Goal: Obtain resource: Obtain resource

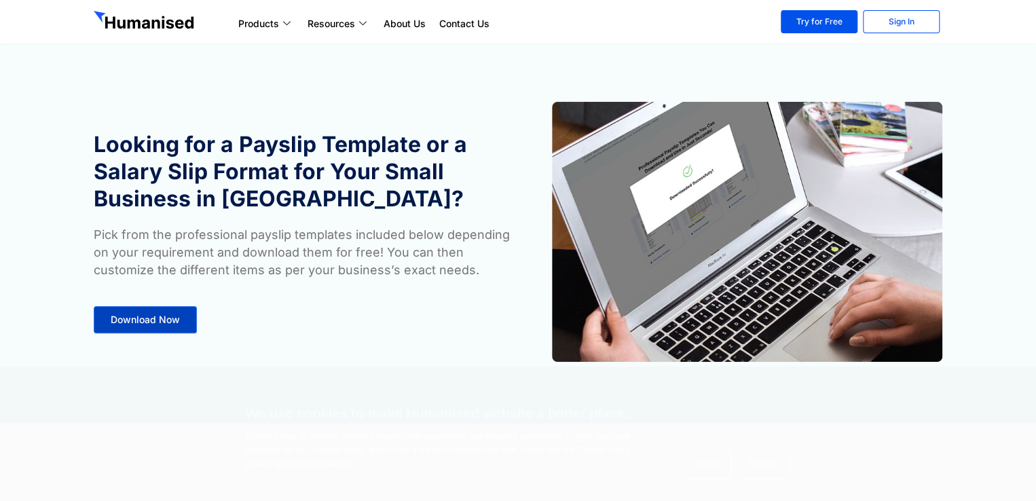
click at [157, 321] on span "Download Now" at bounding box center [145, 320] width 69 height 10
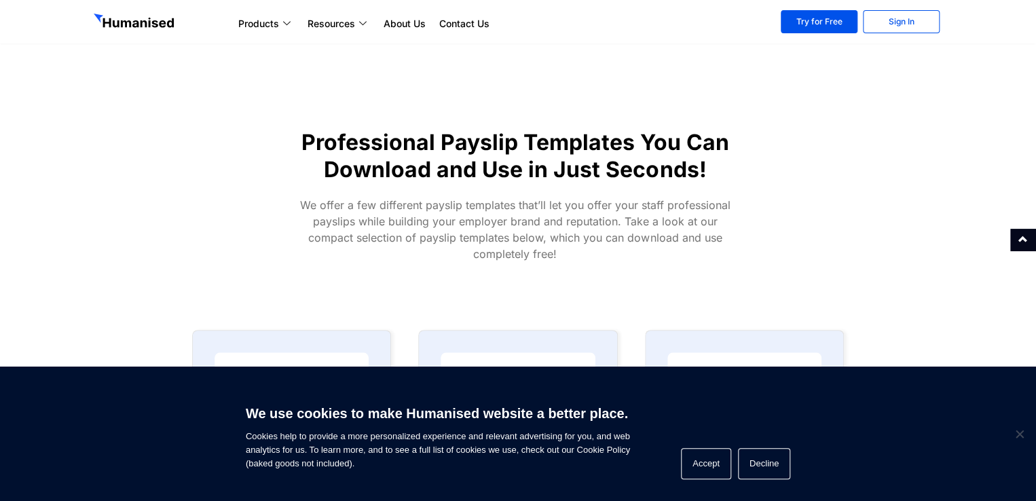
scroll to position [423, 0]
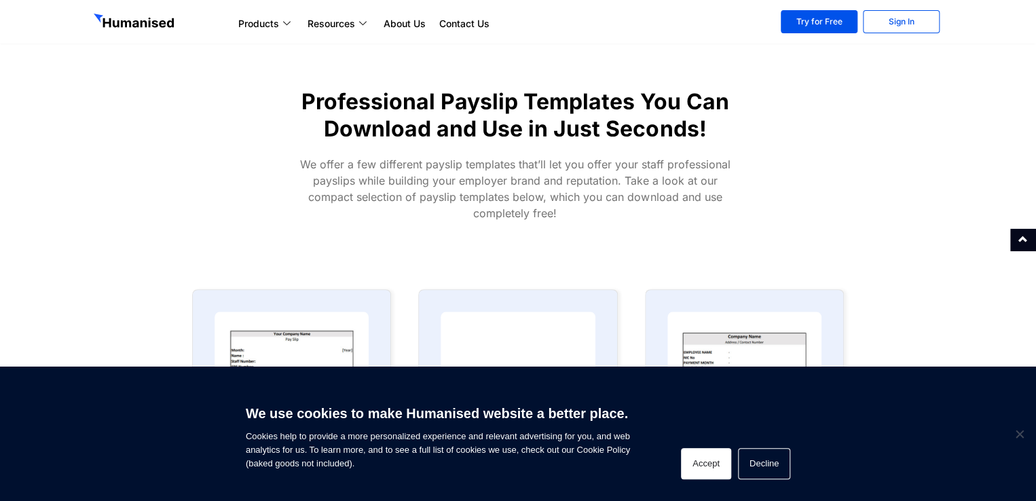
click at [729, 468] on button "Accept" at bounding box center [706, 463] width 50 height 31
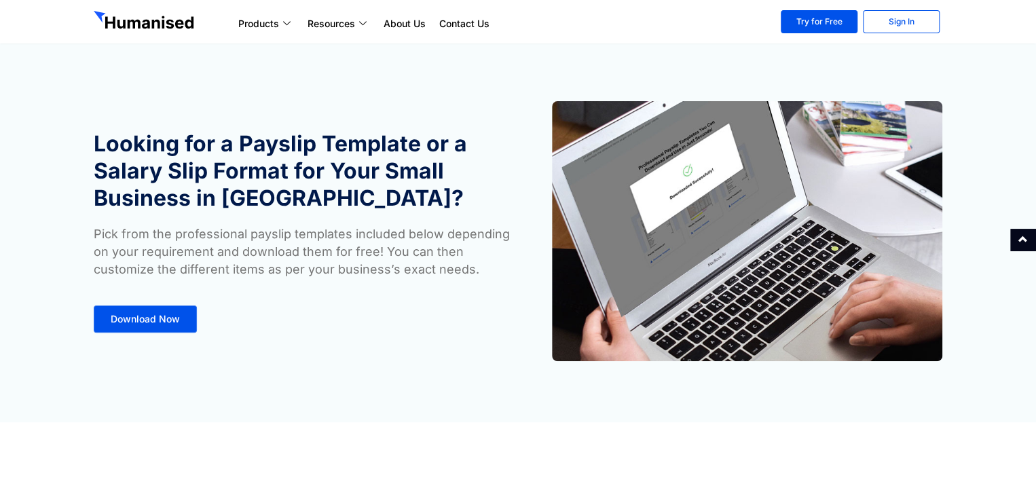
scroll to position [0, 0]
click at [156, 10] on div at bounding box center [156, 21] width 138 height 23
click at [155, 17] on img at bounding box center [145, 22] width 103 height 22
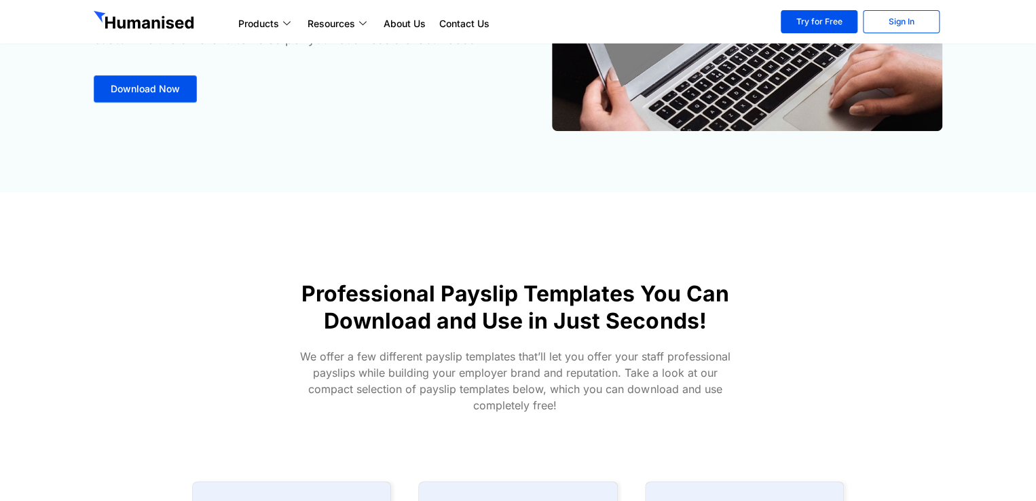
scroll to position [340, 0]
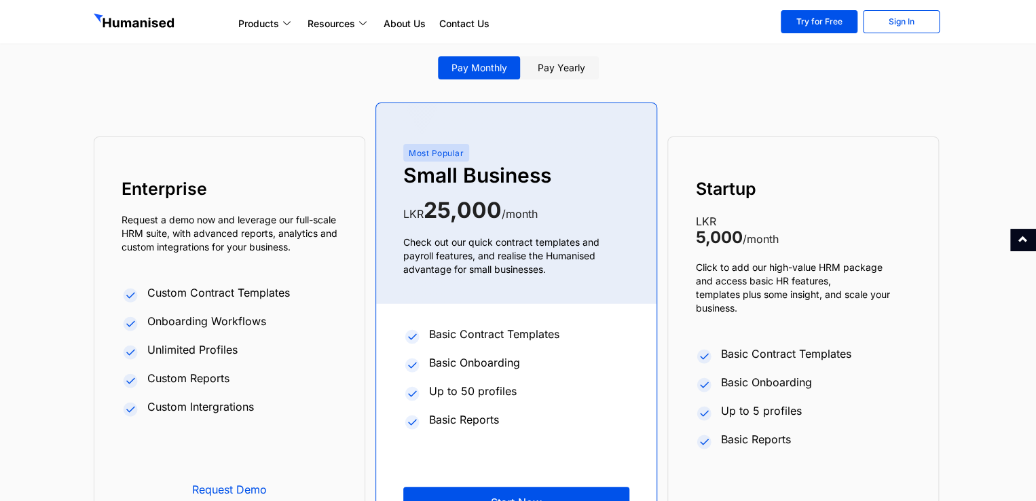
scroll to position [5161, 0]
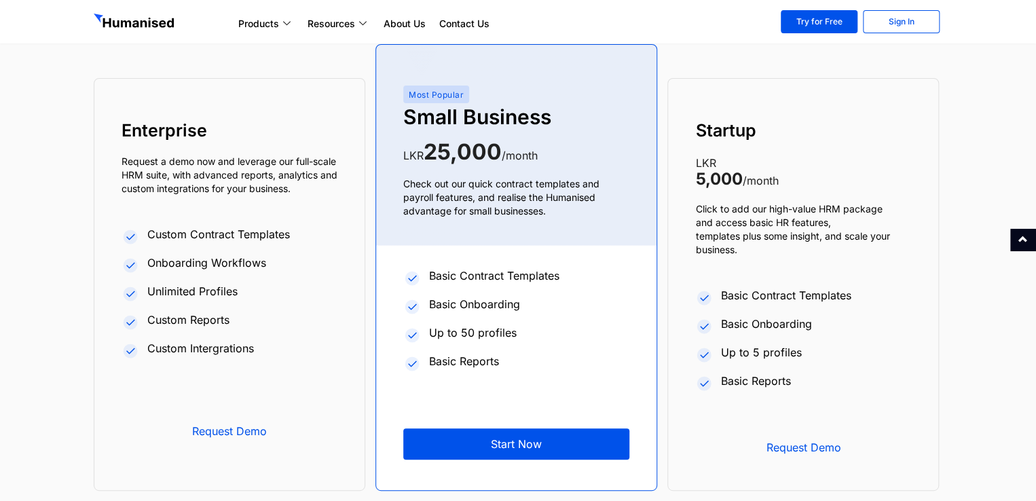
click at [316, 299] on li "Unlimited Profiles" at bounding box center [230, 293] width 216 height 26
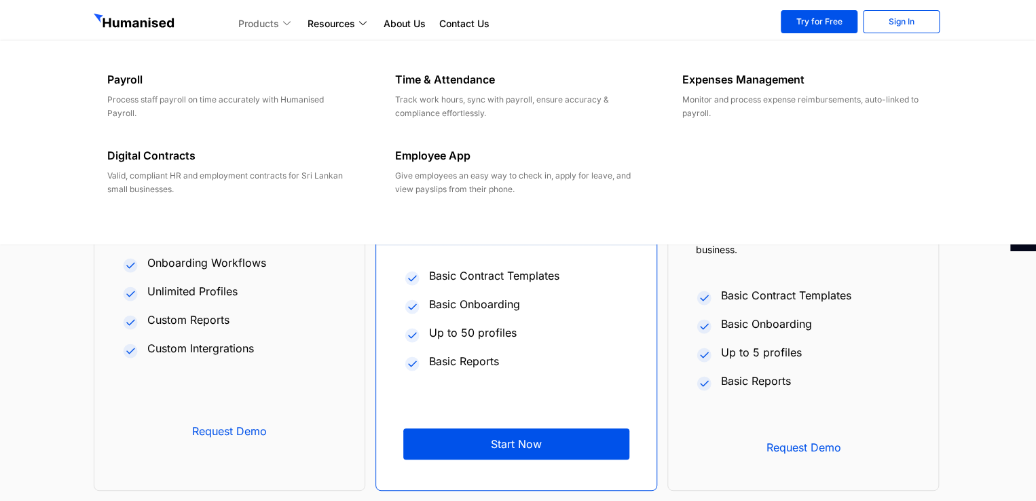
click at [274, 22] on link "Products" at bounding box center [266, 24] width 69 height 16
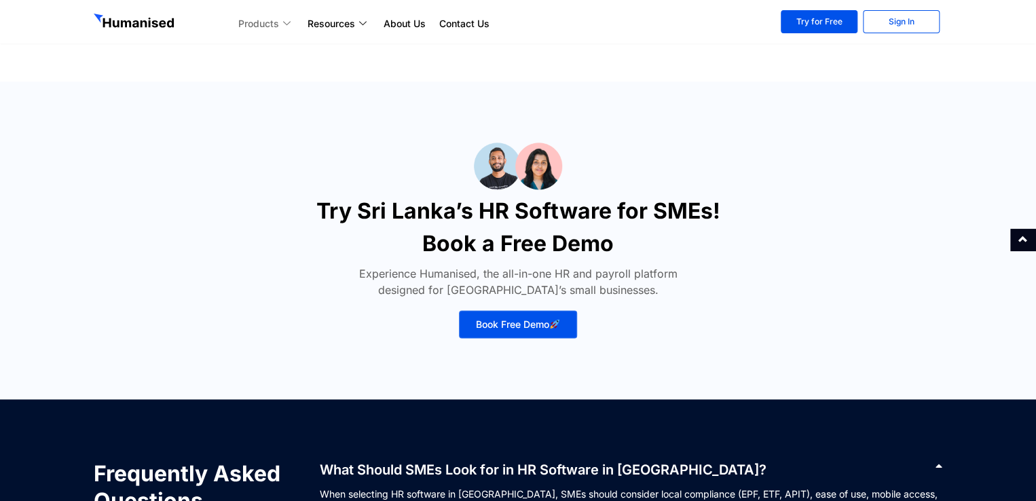
scroll to position [5976, 0]
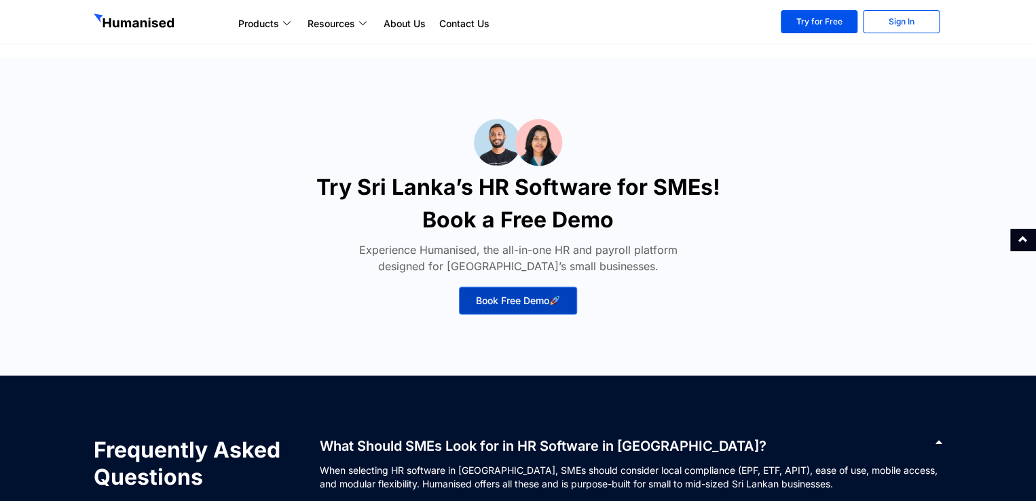
click at [545, 299] on span "Book Free Demo" at bounding box center [518, 300] width 84 height 10
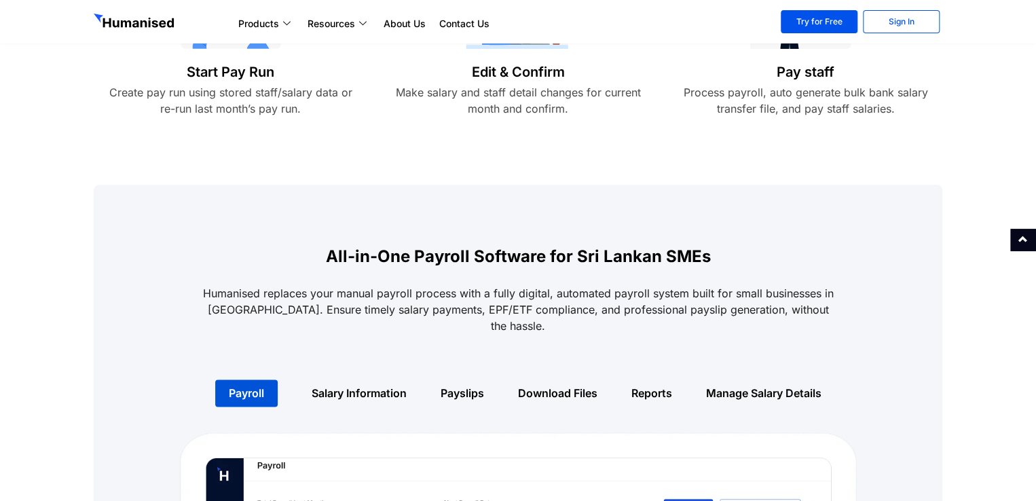
scroll to position [951, 0]
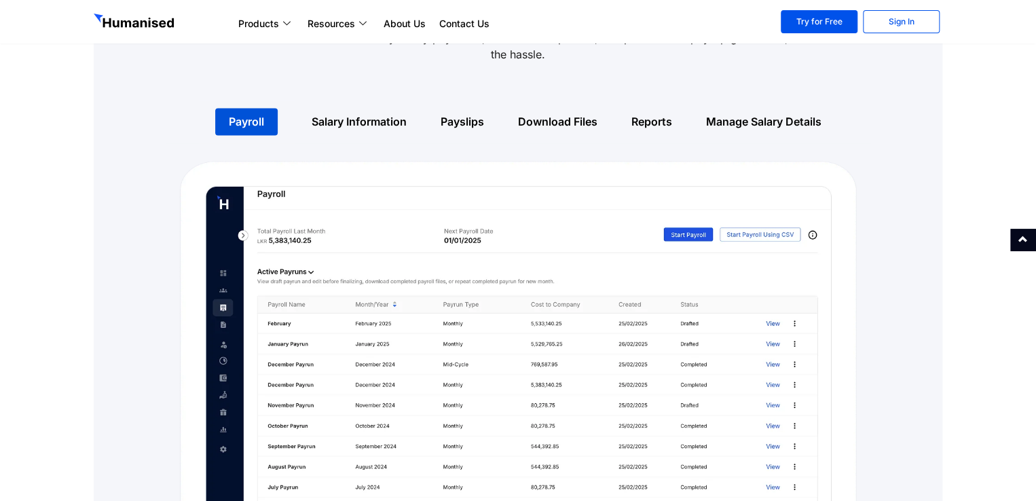
click at [388, 115] on link "Salary Information" at bounding box center [359, 122] width 95 height 14
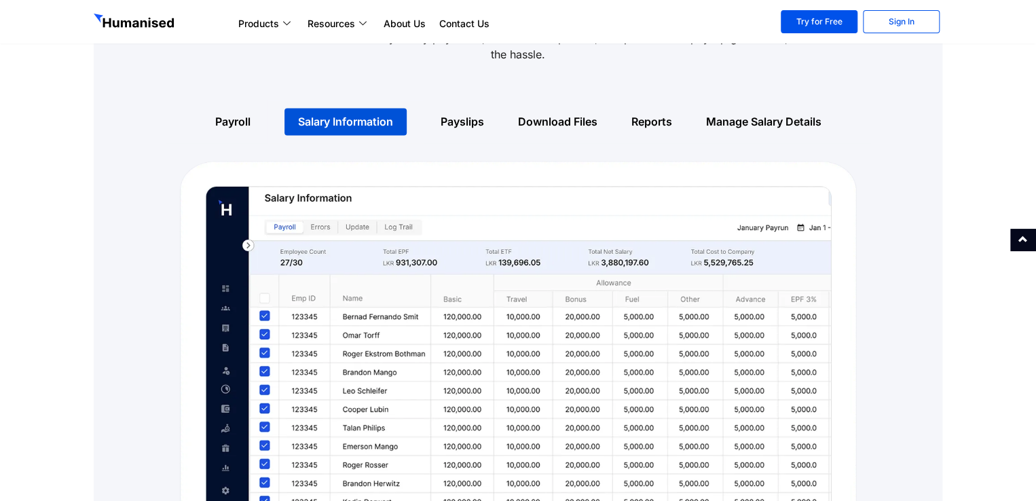
click at [470, 113] on div "Payslips" at bounding box center [462, 121] width 77 height 43
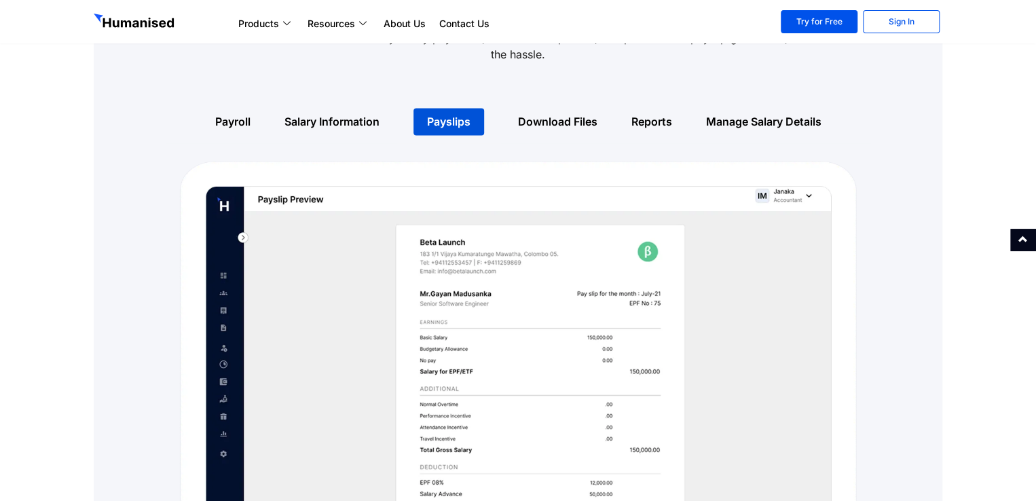
click at [568, 115] on link "Download Files" at bounding box center [557, 122] width 79 height 14
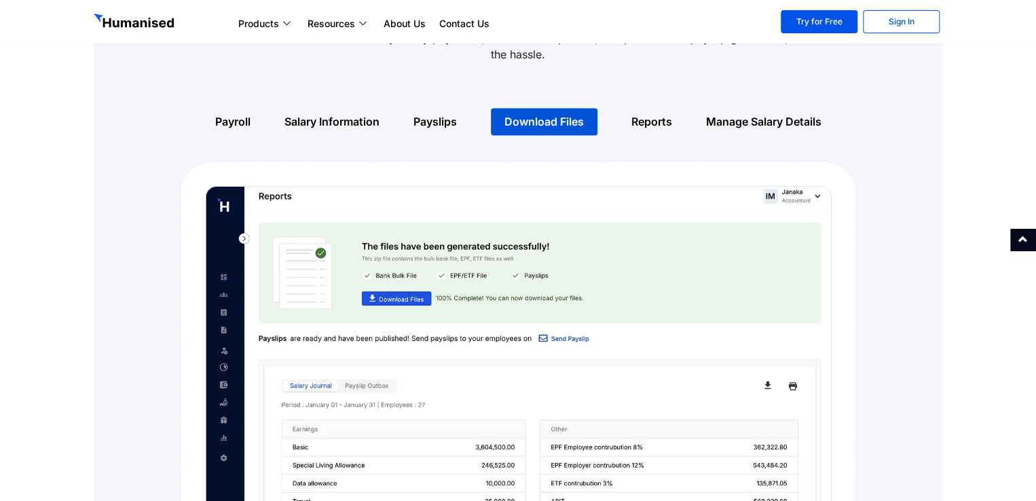
click at [650, 112] on div "Reports" at bounding box center [652, 121] width 75 height 43
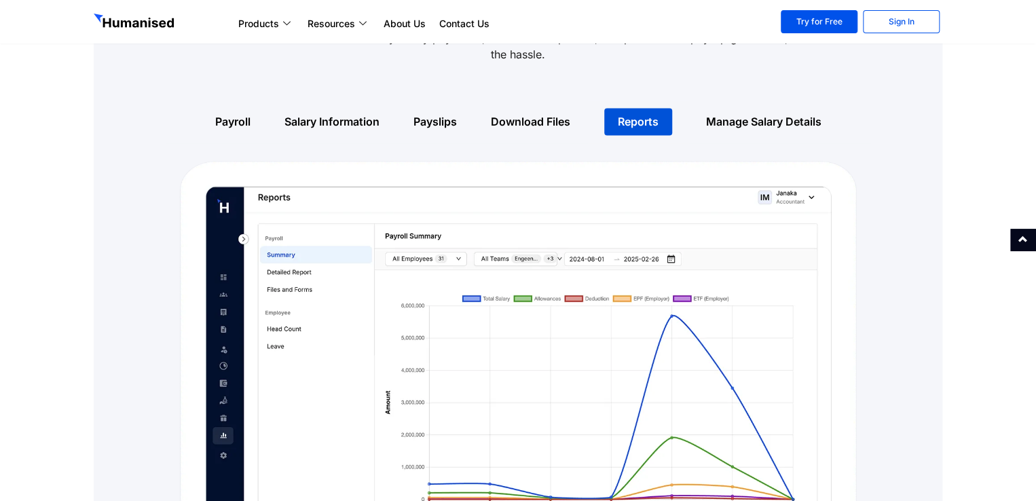
click at [249, 101] on div "Payroll" at bounding box center [232, 121] width 69 height 43
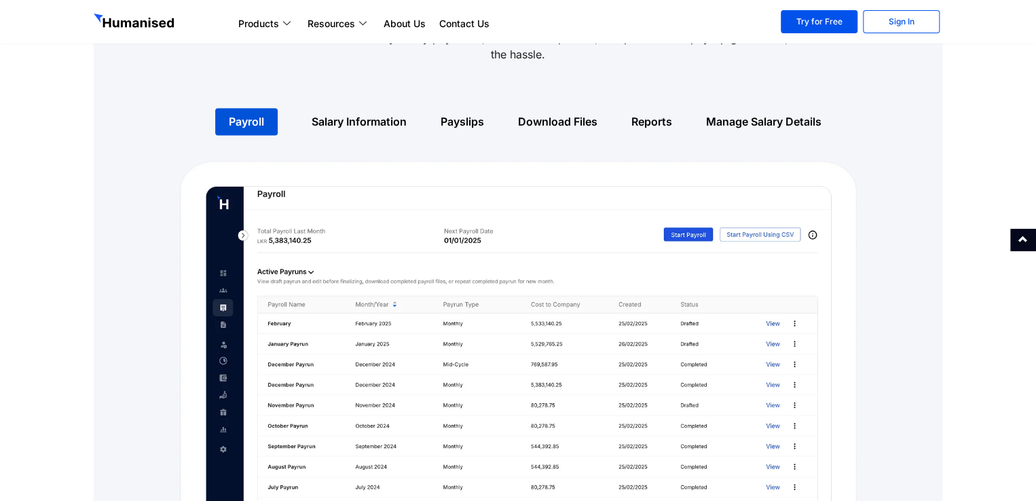
click at [769, 115] on link "Manage Salary Details" at bounding box center [763, 122] width 115 height 14
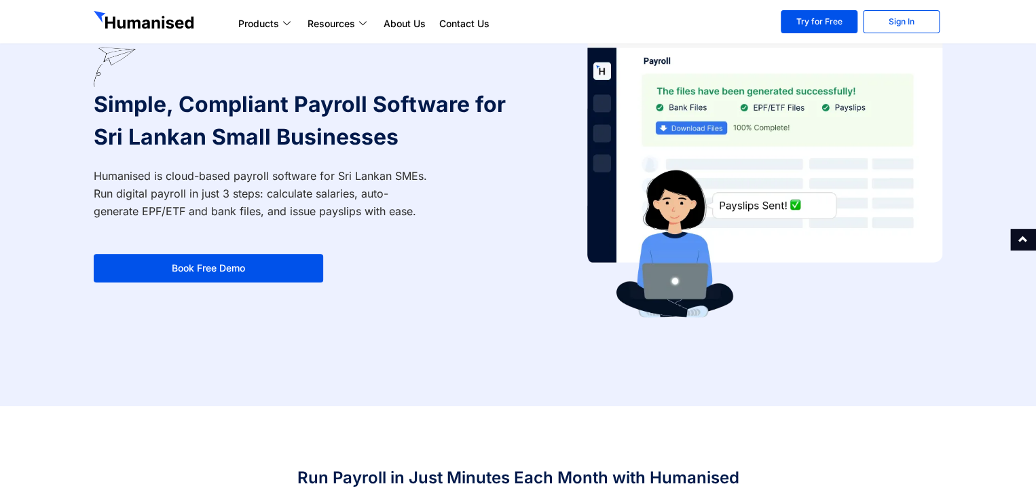
scroll to position [0, 0]
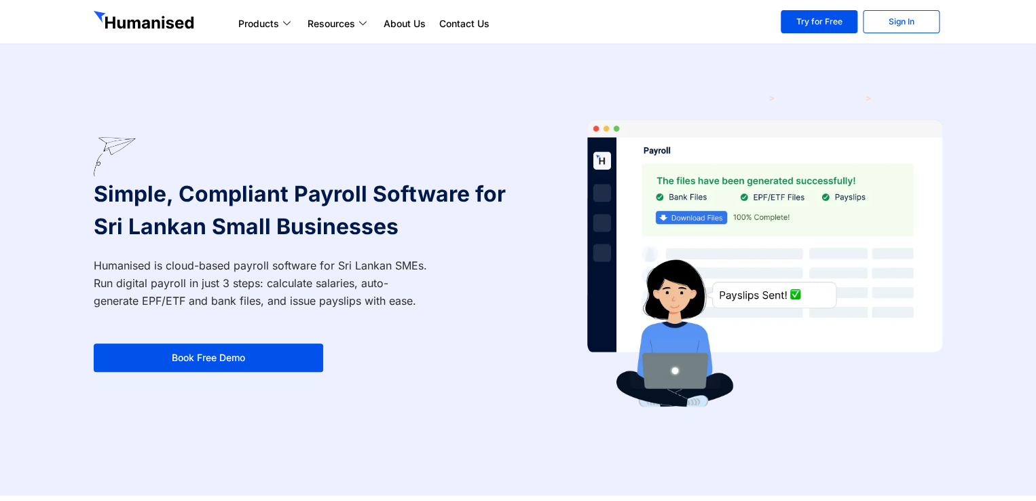
click at [112, 20] on img at bounding box center [145, 22] width 103 height 22
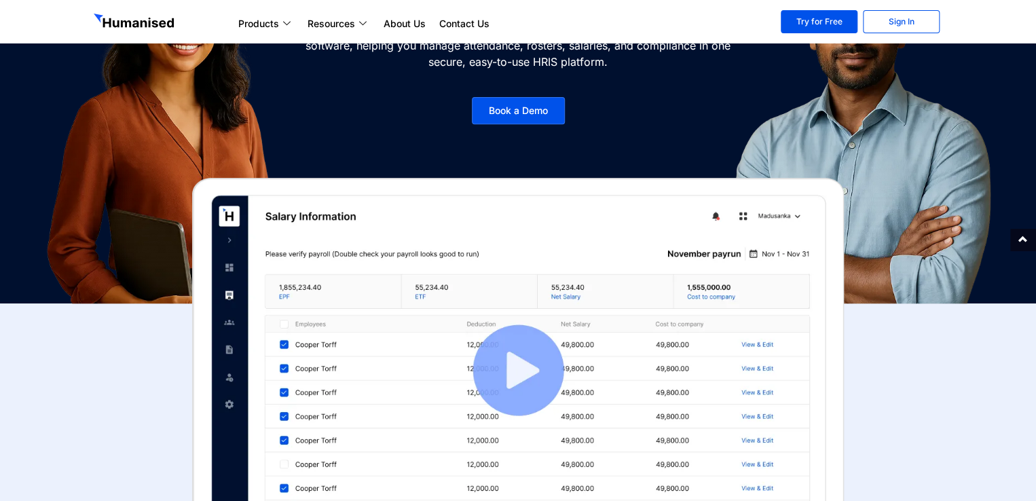
scroll to position [340, 0]
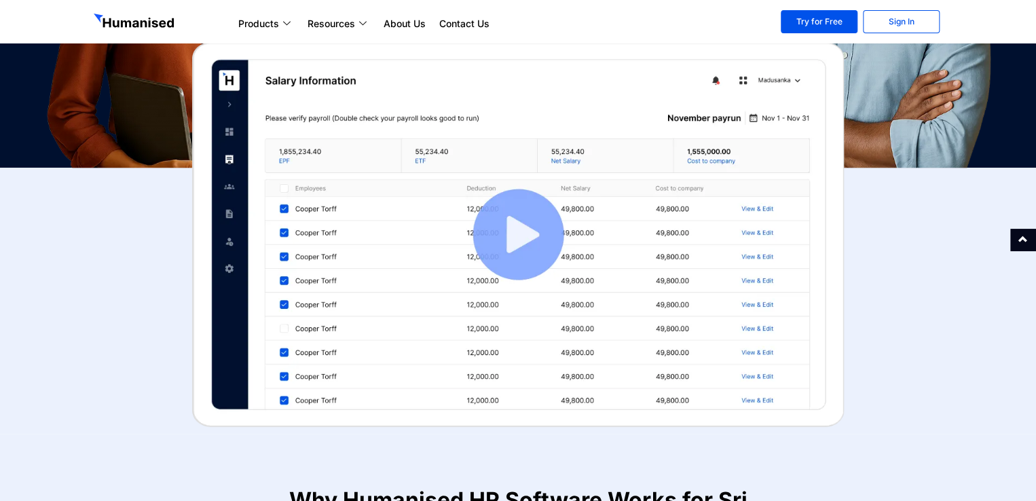
click at [516, 245] on img at bounding box center [518, 234] width 652 height 385
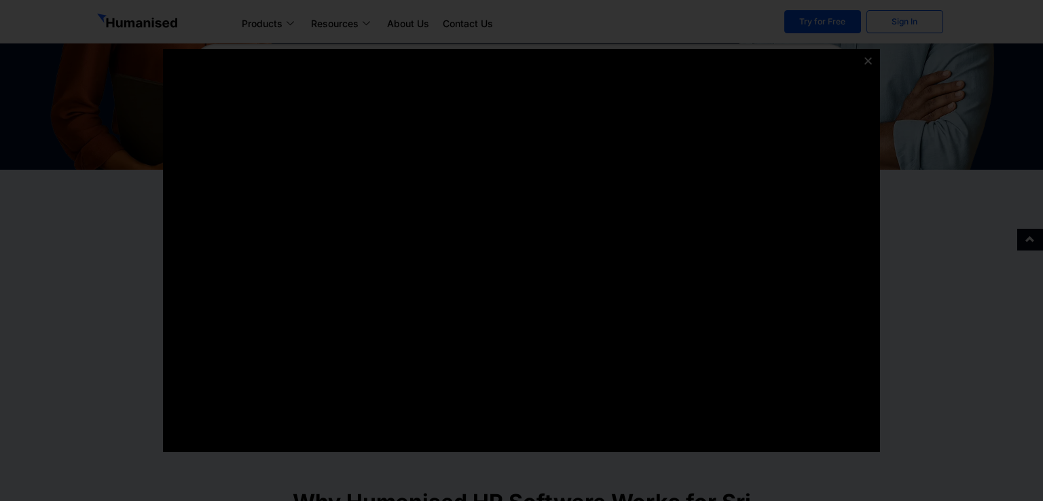
click at [923, 149] on div at bounding box center [521, 250] width 1043 height 501
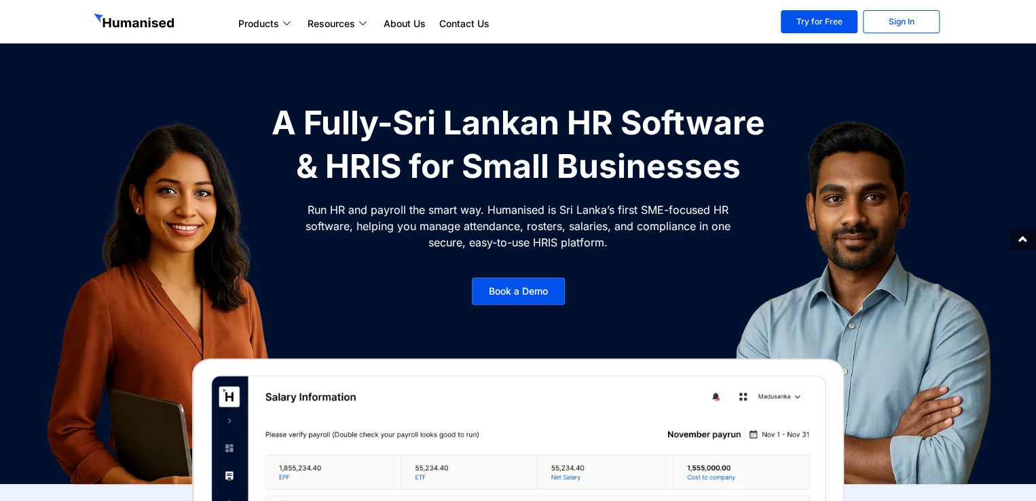
scroll to position [0, 0]
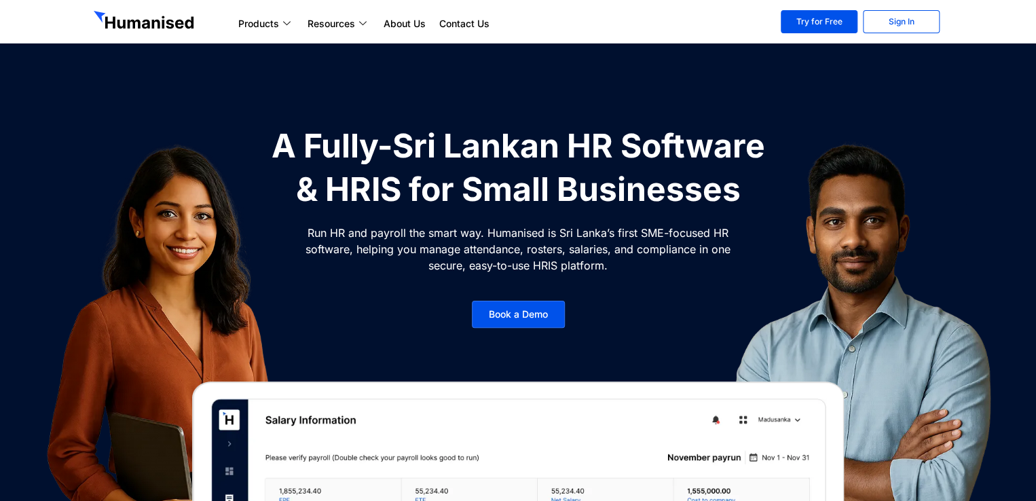
click at [149, 20] on img at bounding box center [145, 22] width 103 height 22
